Goal: Understand process/instructions: Learn about a topic

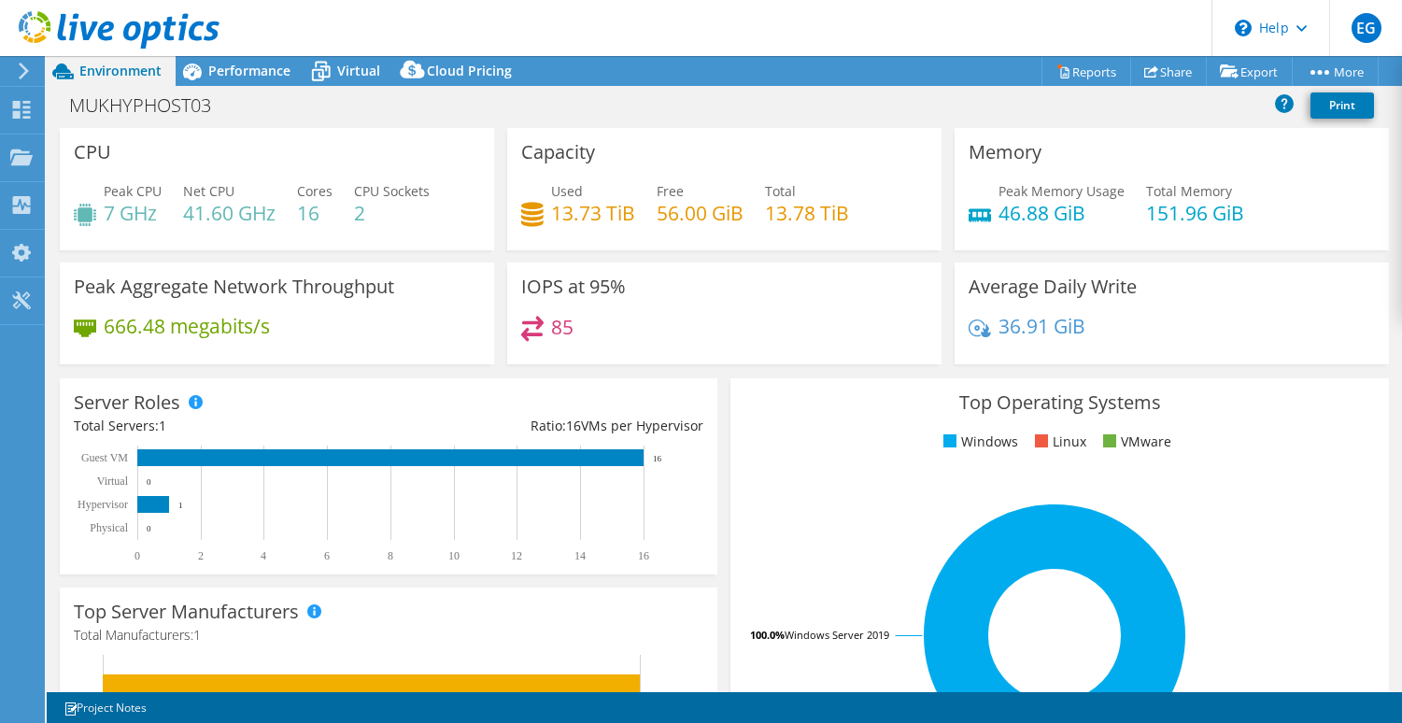
select select "USD"
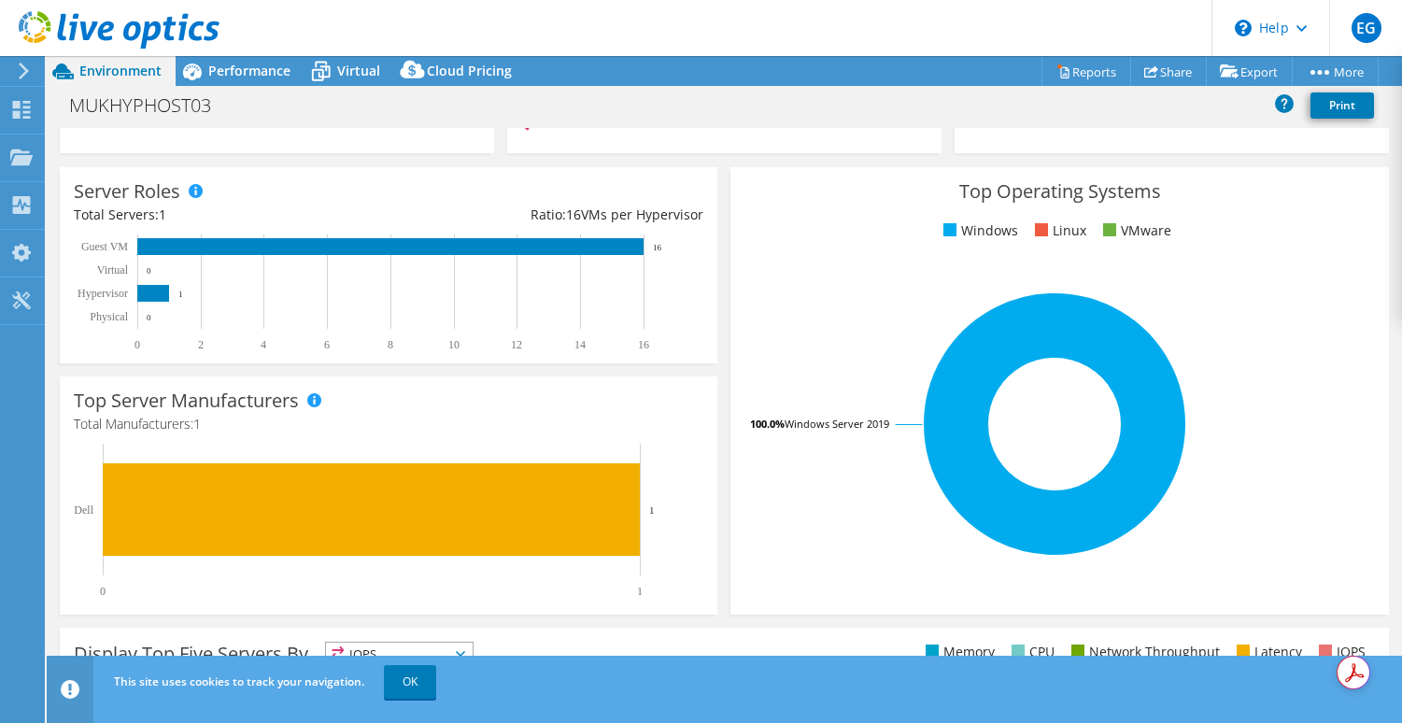
scroll to position [214, 0]
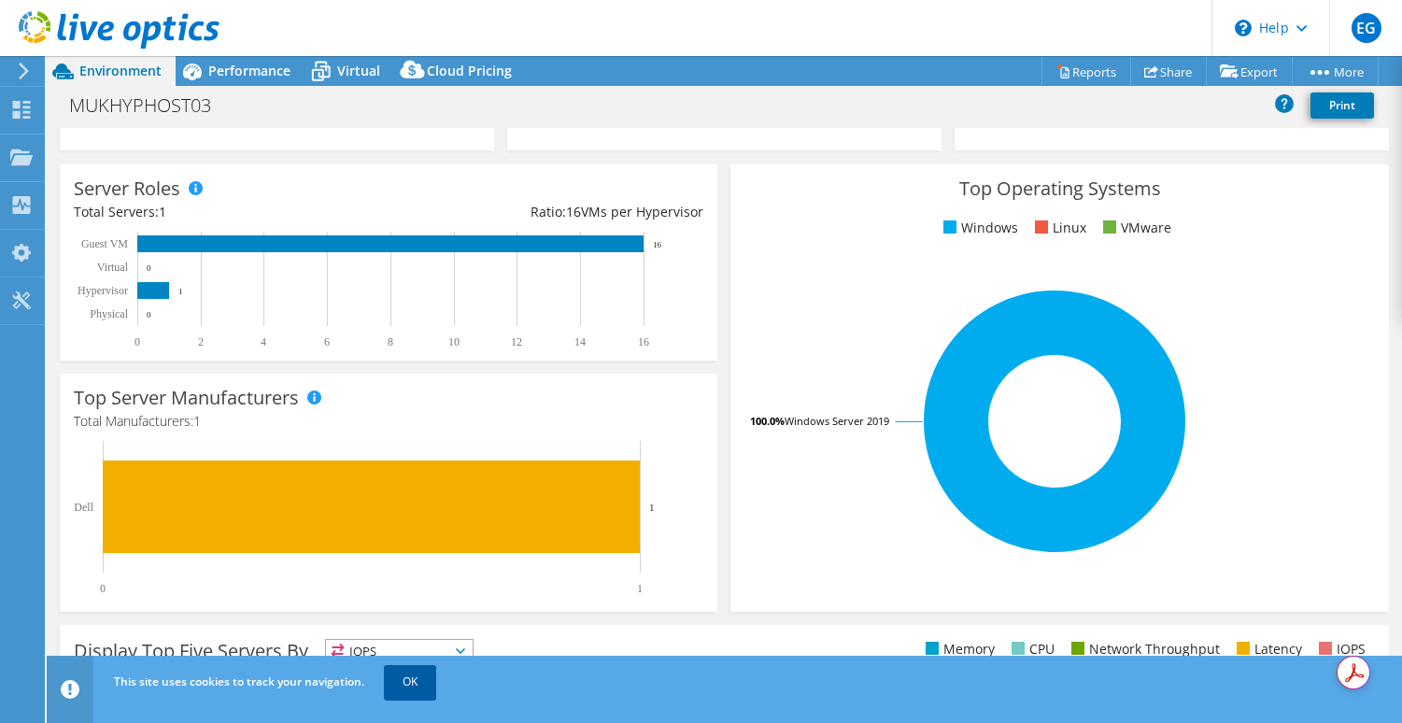
click at [416, 676] on link "OK" at bounding box center [410, 682] width 52 height 34
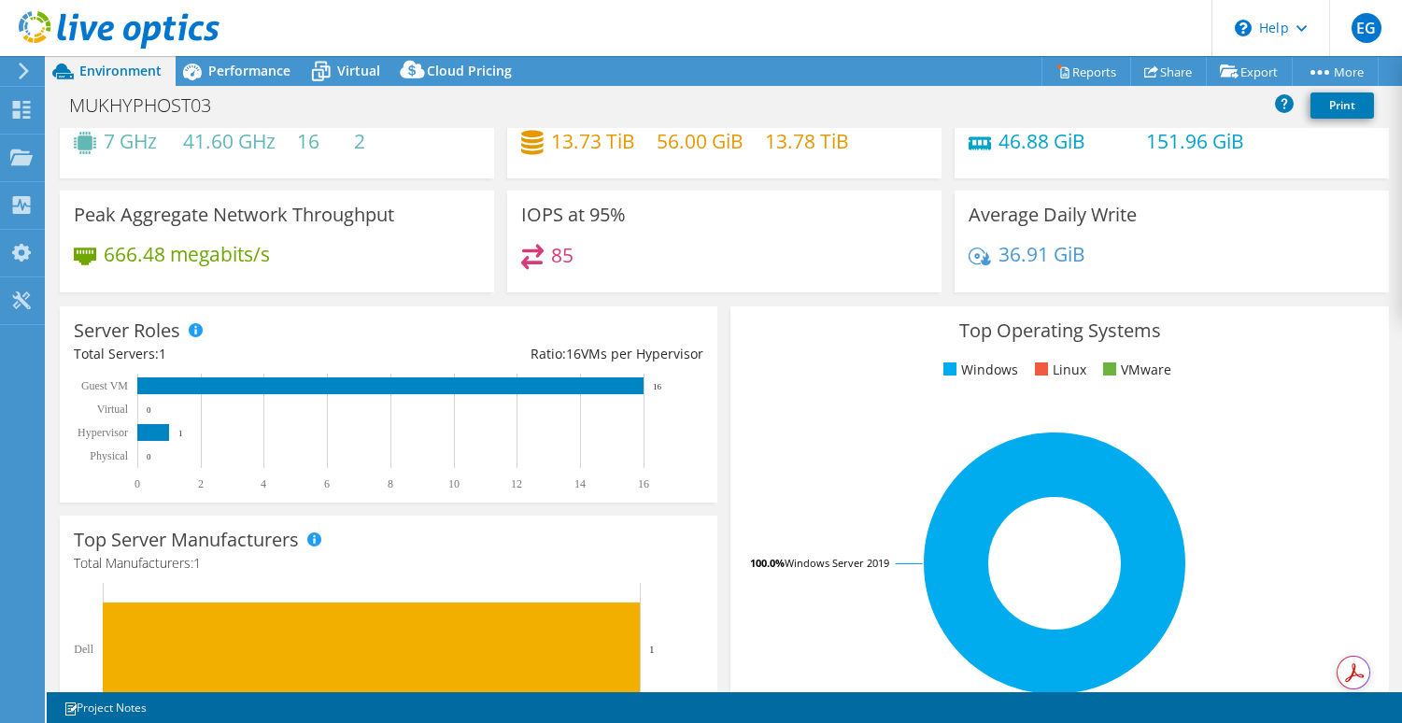
scroll to position [0, 0]
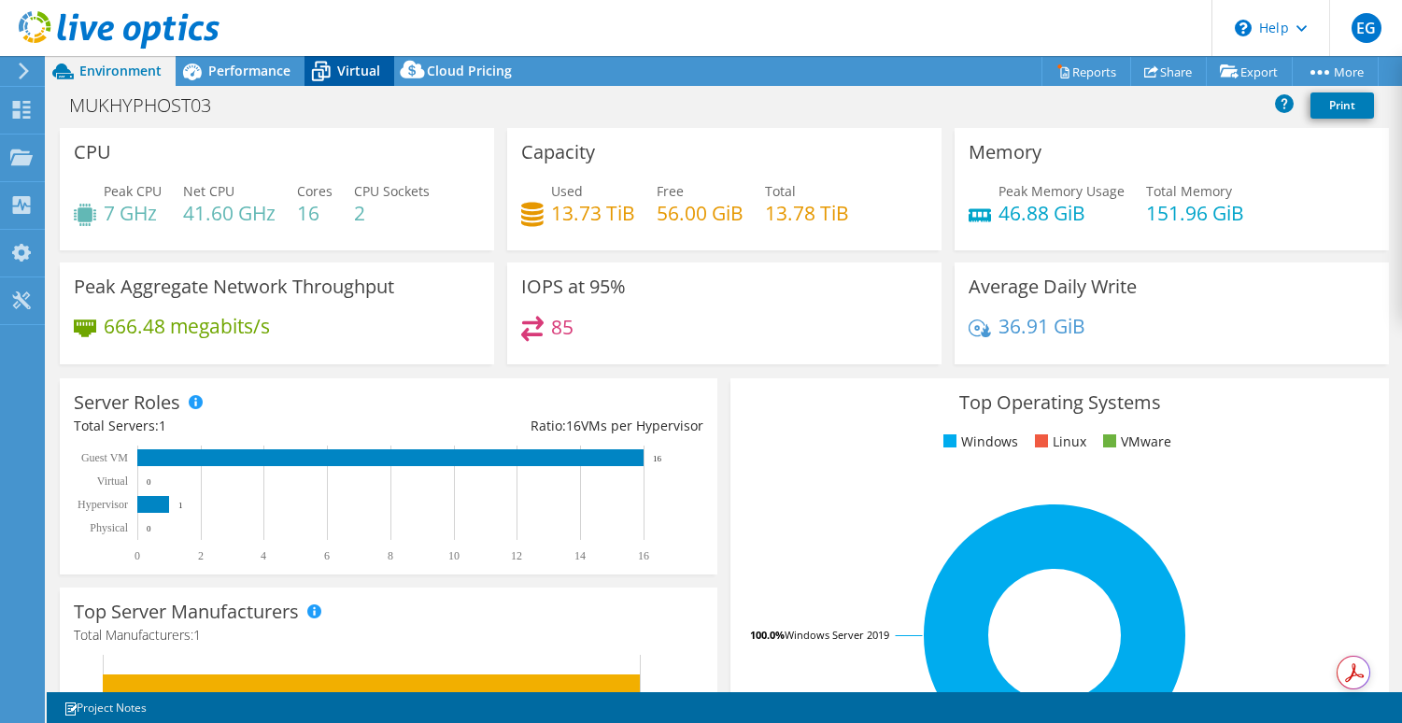
click at [353, 70] on span "Virtual" at bounding box center [358, 71] width 43 height 18
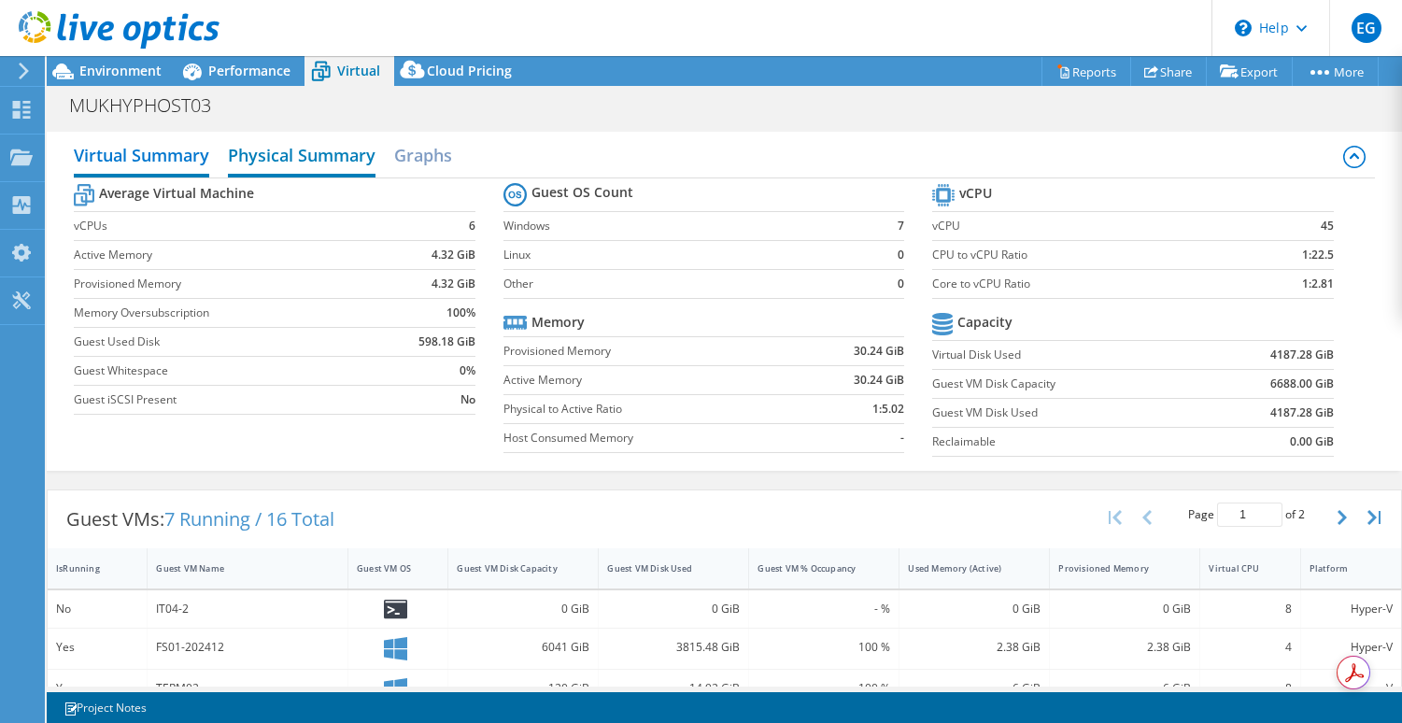
click at [327, 158] on h2 "Physical Summary" at bounding box center [302, 156] width 148 height 41
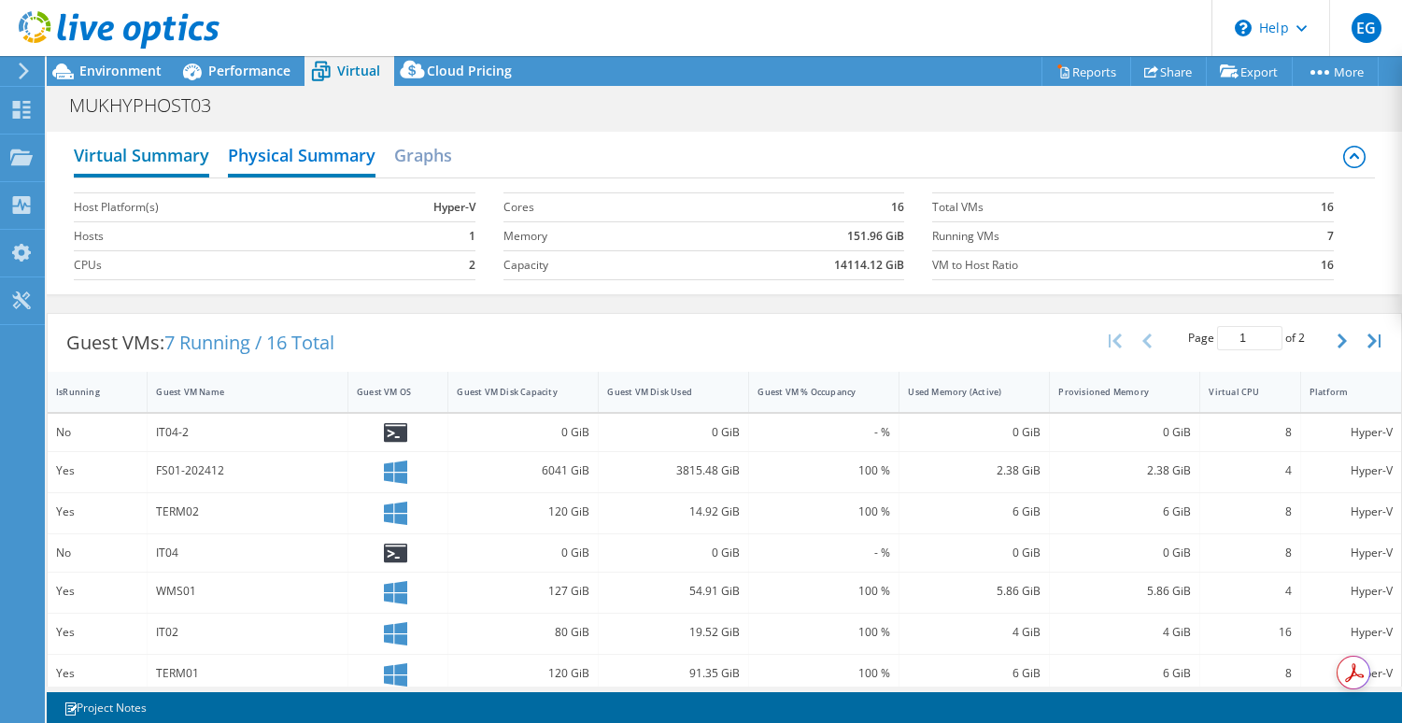
click at [179, 162] on h2 "Virtual Summary" at bounding box center [141, 156] width 135 height 41
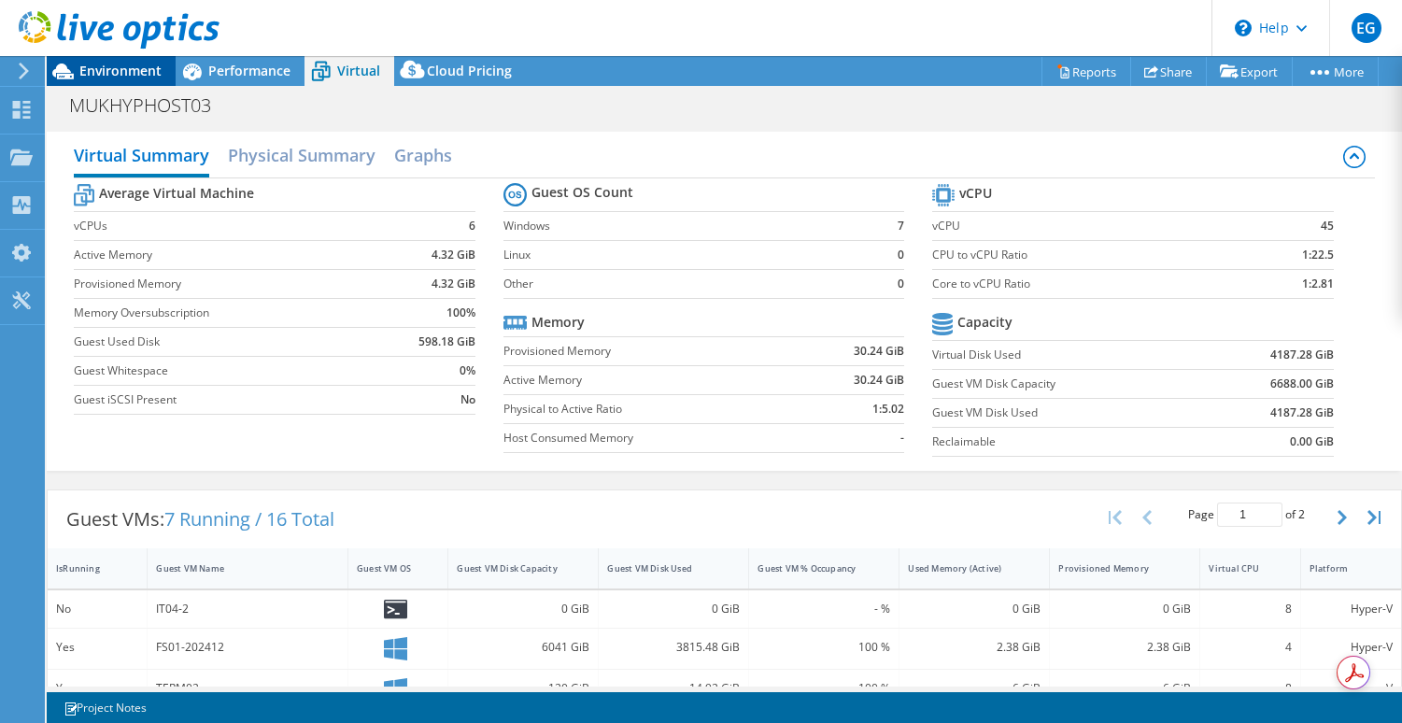
click at [104, 71] on span "Environment" at bounding box center [120, 71] width 82 height 18
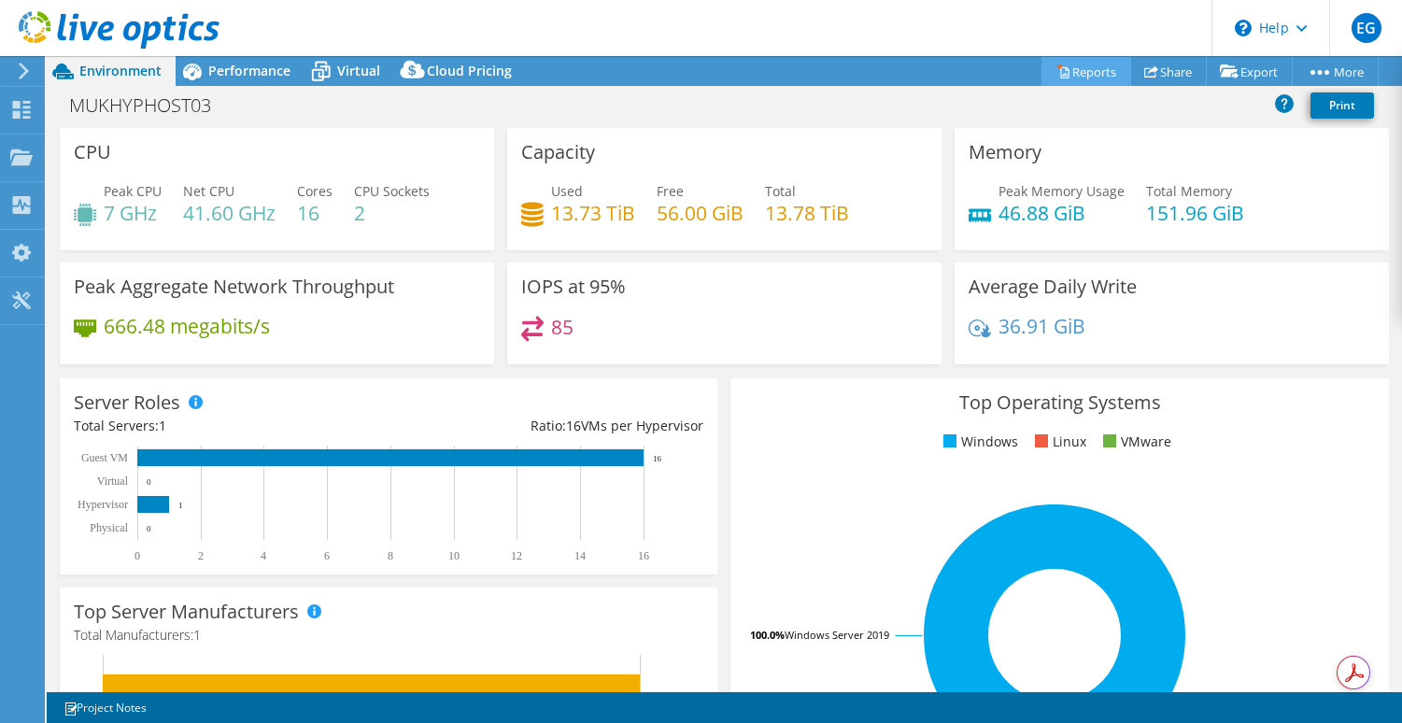
click at [1062, 72] on link "Reports" at bounding box center [1086, 71] width 90 height 29
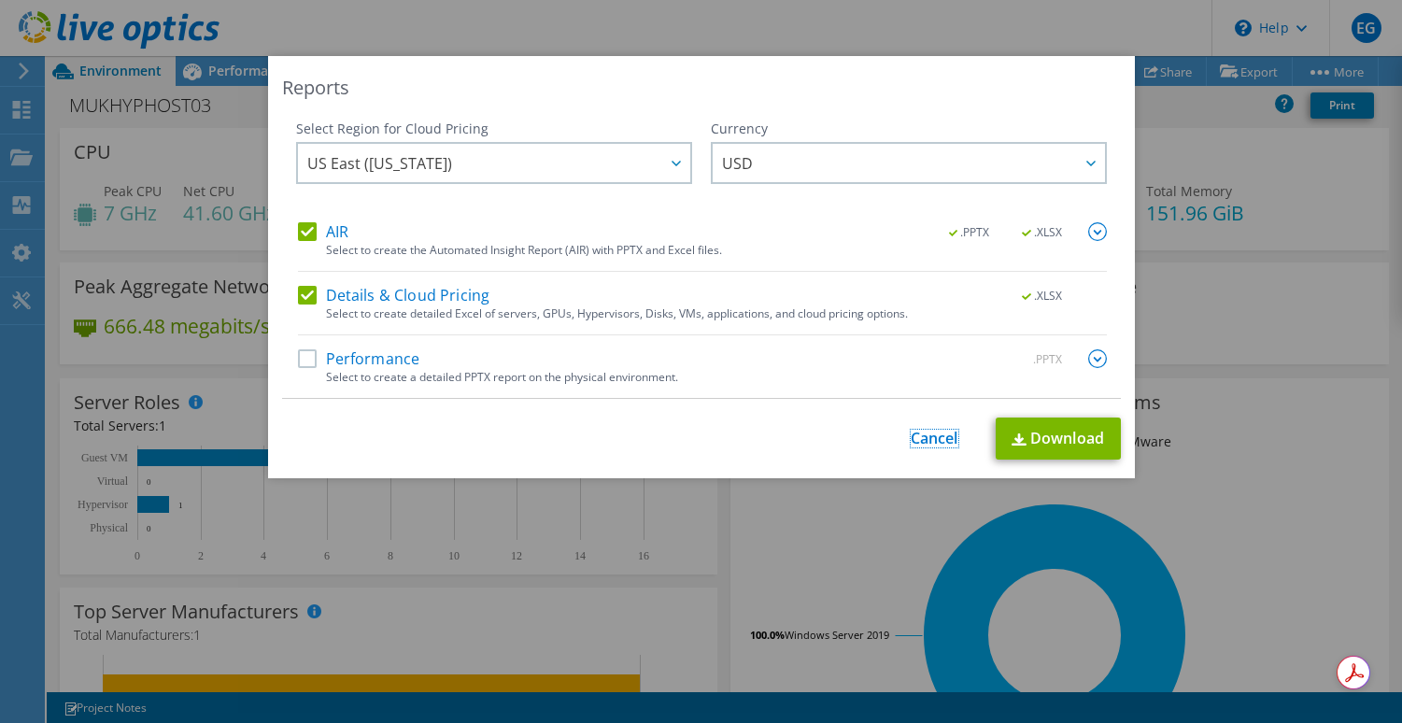
click at [933, 433] on link "Cancel" at bounding box center [935, 439] width 48 height 18
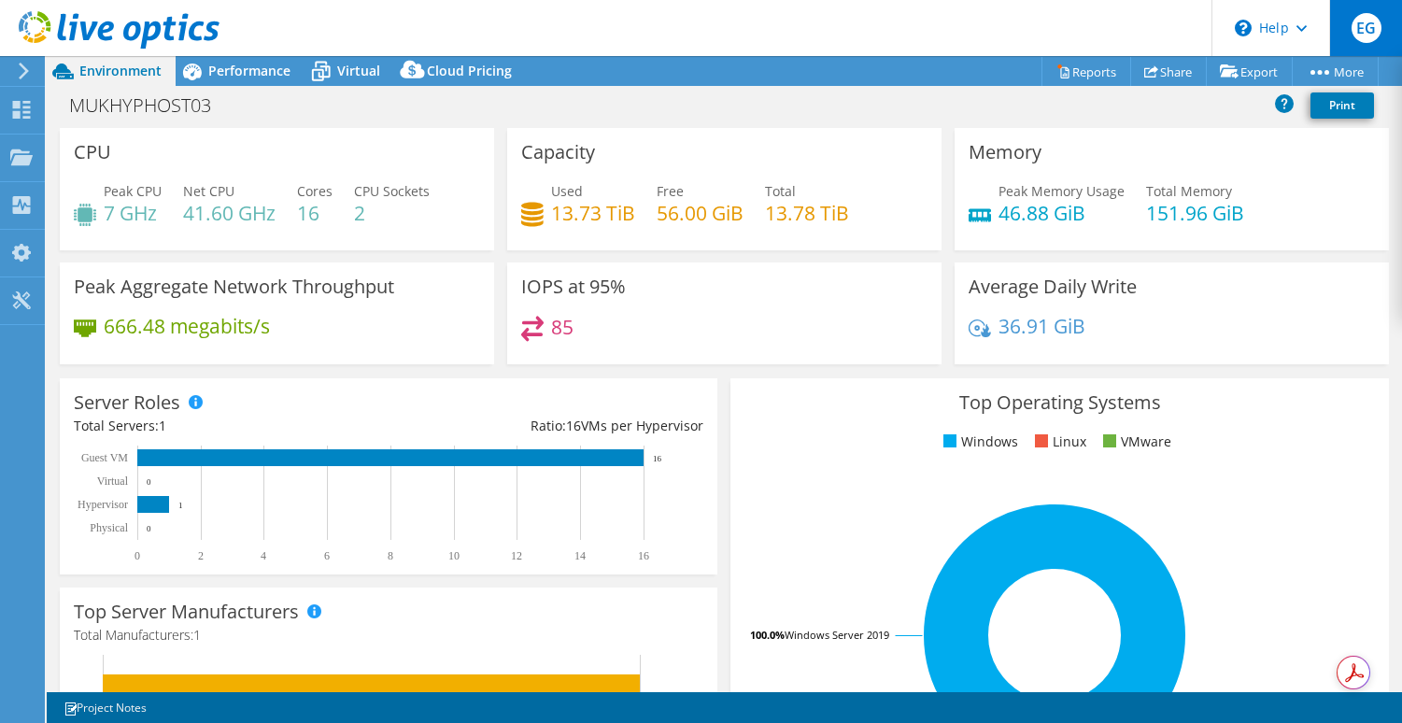
click at [1362, 23] on span "EG" at bounding box center [1366, 28] width 30 height 30
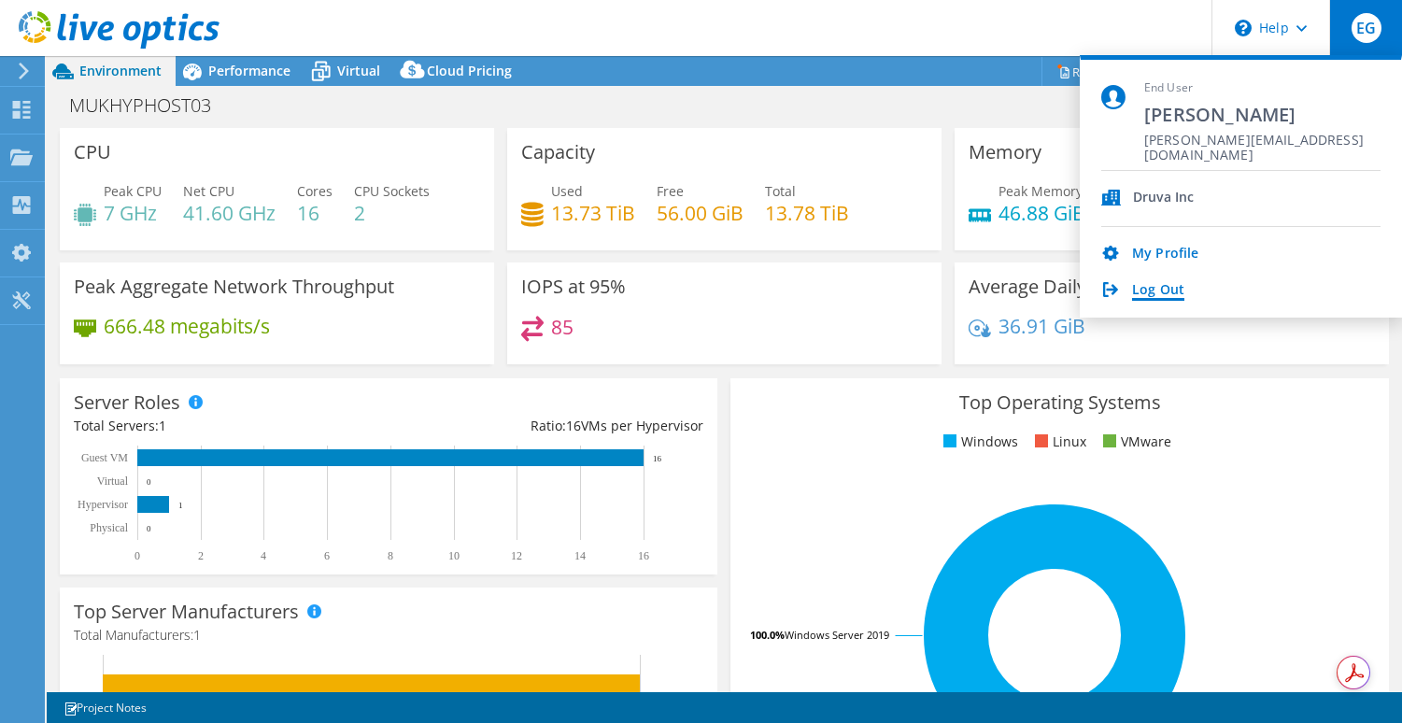
click at [1157, 287] on link "Log Out" at bounding box center [1158, 291] width 52 height 18
